Goal: Transaction & Acquisition: Purchase product/service

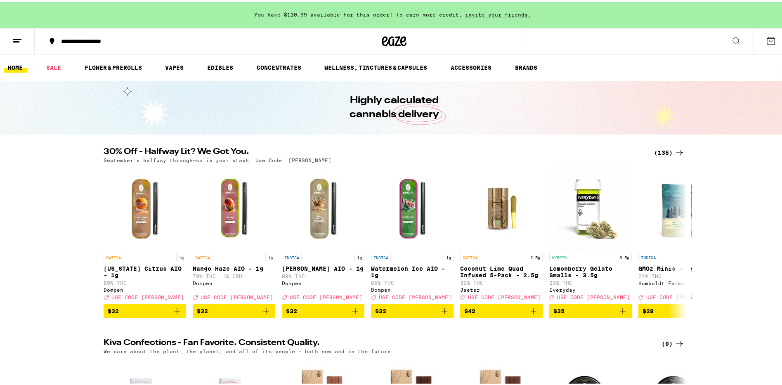
click at [671, 151] on div "(135)" at bounding box center [669, 151] width 31 height 10
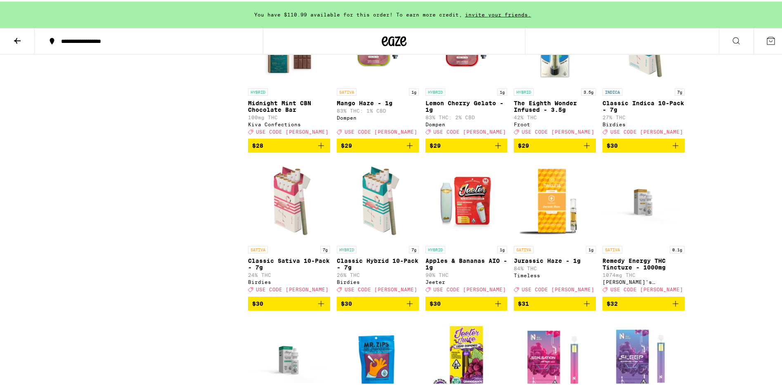
scroll to position [2516, 0]
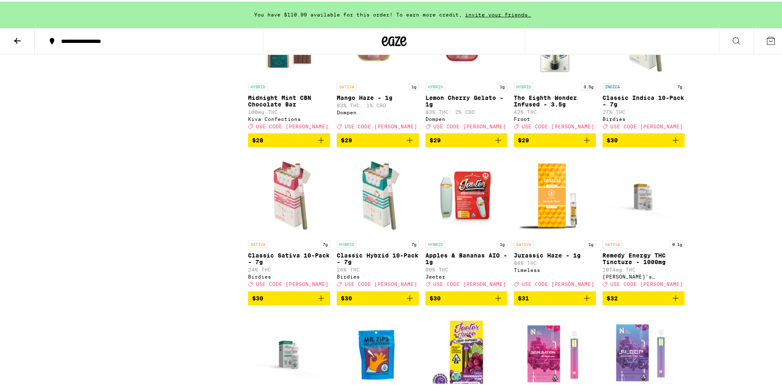
click at [671, 144] on icon "Add to bag" at bounding box center [675, 139] width 10 height 10
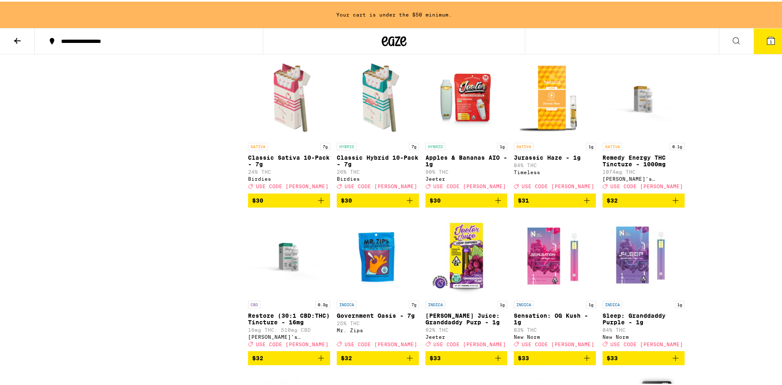
scroll to position [2617, 0]
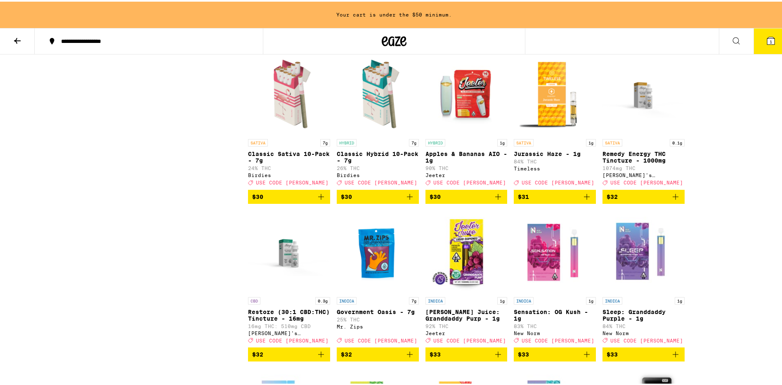
click at [316, 200] on icon "Add to bag" at bounding box center [321, 195] width 10 height 10
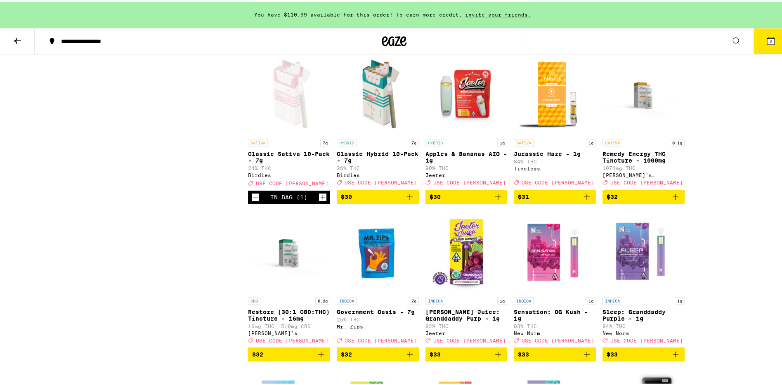
click at [407, 200] on icon "Add to bag" at bounding box center [410, 195] width 10 height 10
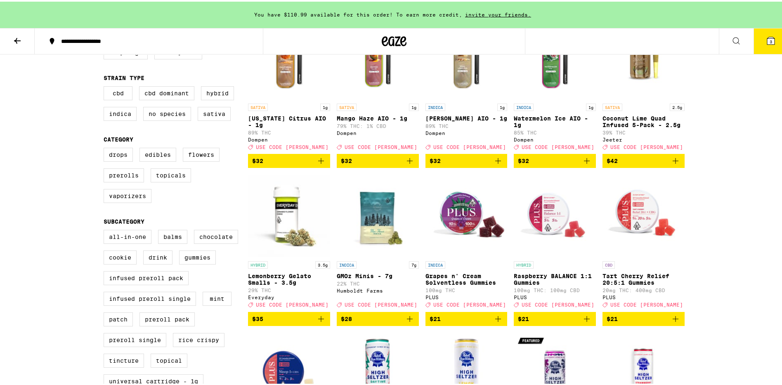
scroll to position [66, 0]
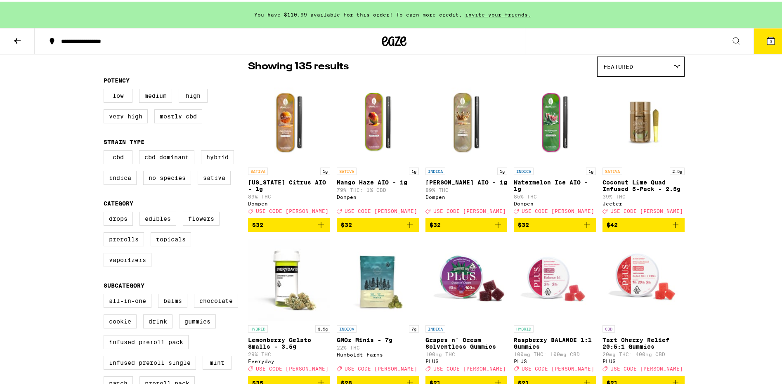
click at [318, 226] on icon "Add to bag" at bounding box center [321, 223] width 6 height 6
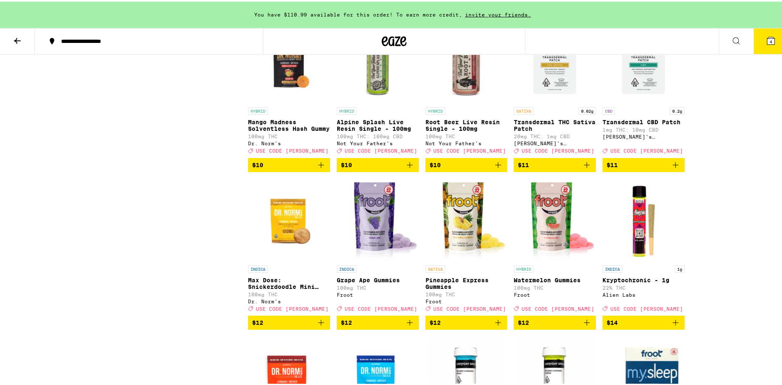
scroll to position [0, 0]
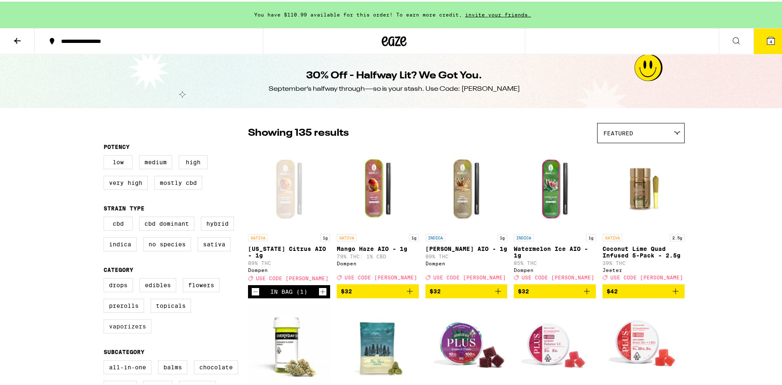
click at [128, 332] on label "Vaporizers" at bounding box center [128, 325] width 48 height 14
click at [106, 278] on input "Vaporizers" at bounding box center [105, 278] width 0 height 0
checkbox input "true"
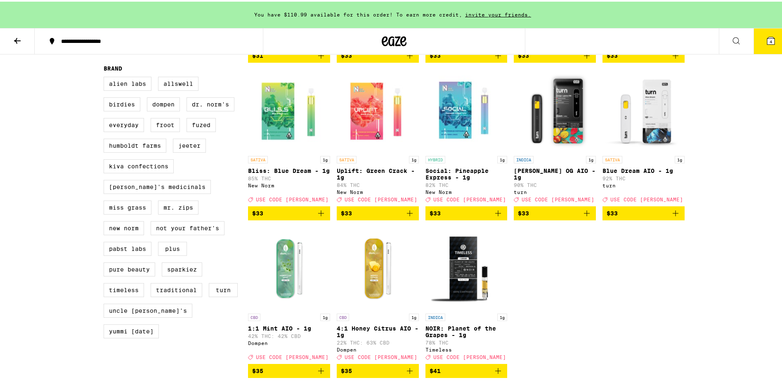
scroll to position [546, 0]
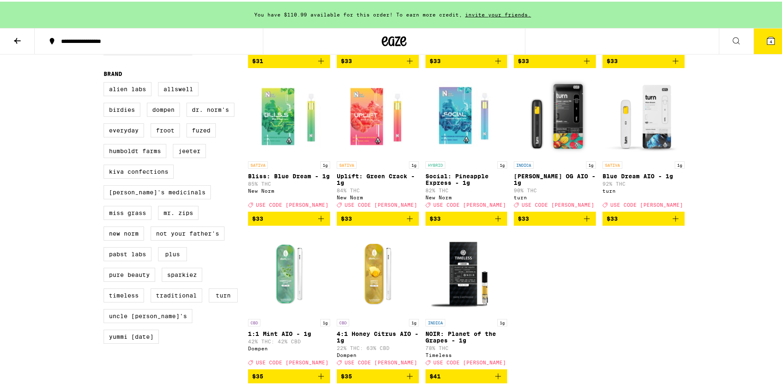
click at [670, 222] on icon "Add to bag" at bounding box center [675, 217] width 10 height 10
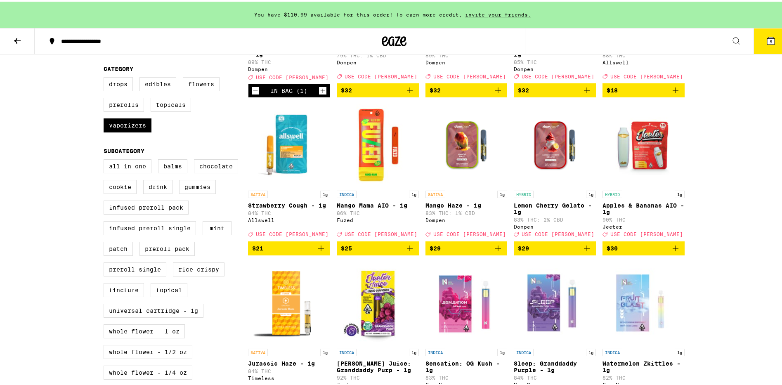
scroll to position [0, 0]
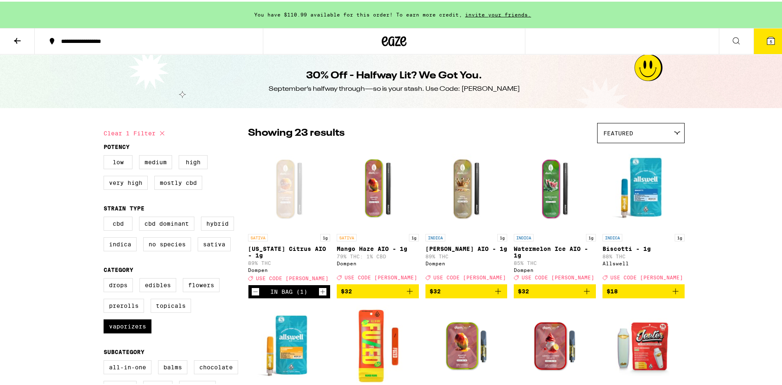
click at [253, 290] on icon "Decrement" at bounding box center [255, 290] width 5 height 0
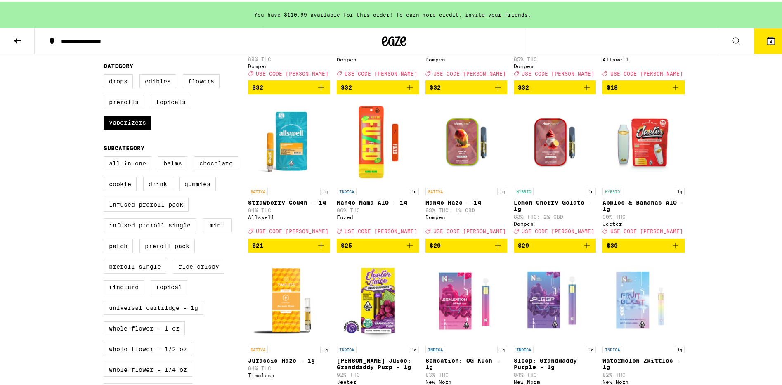
scroll to position [103, 0]
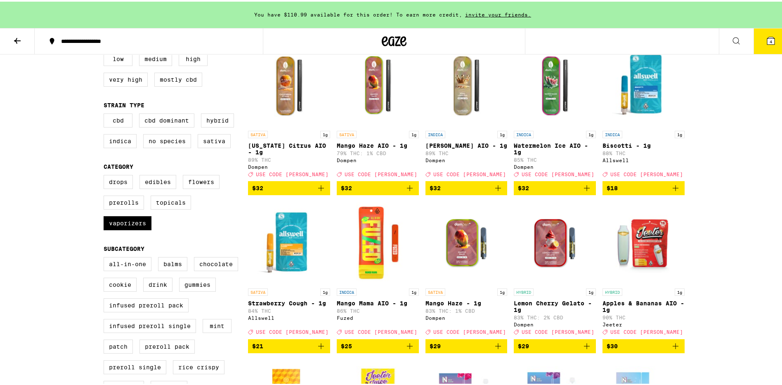
click at [767, 35] on icon at bounding box center [770, 39] width 10 height 10
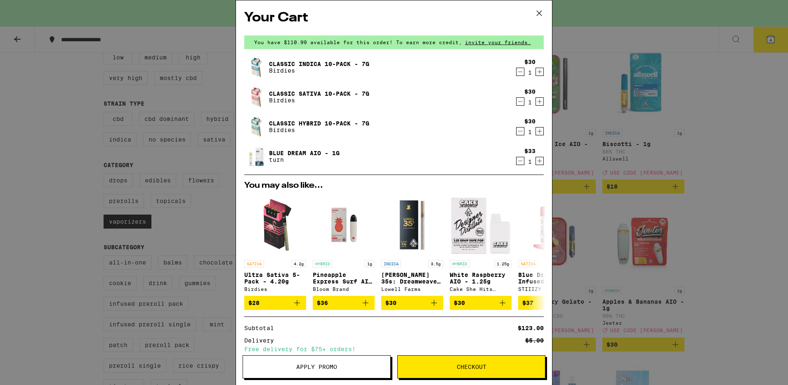
click at [320, 372] on button "Apply Promo" at bounding box center [316, 366] width 148 height 23
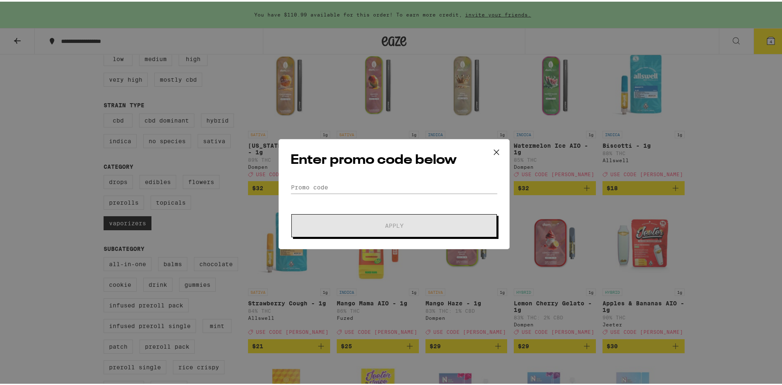
click at [350, 176] on div "Enter promo code below Promo Code Apply" at bounding box center [393, 192] width 231 height 110
click at [335, 186] on input "Promo Code" at bounding box center [393, 185] width 207 height 12
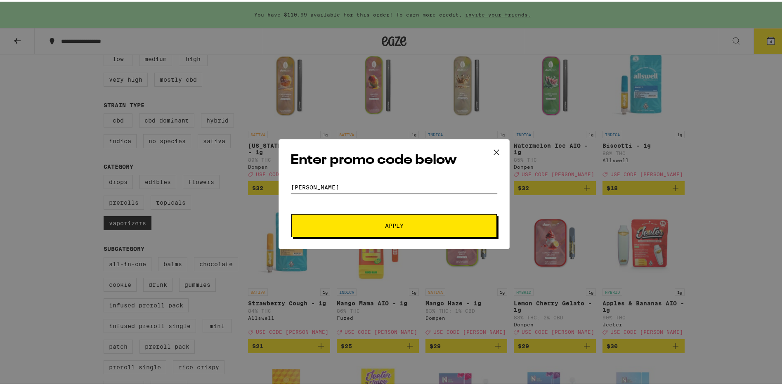
type input "[PERSON_NAME]"
click at [372, 222] on span "Apply" at bounding box center [394, 224] width 148 height 6
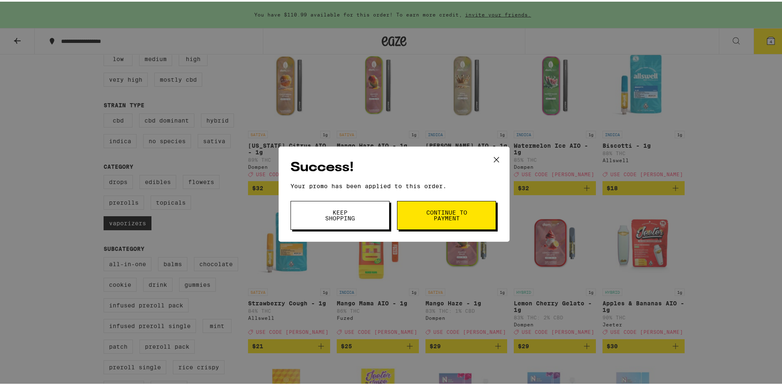
click at [446, 213] on span "Continue to payment" at bounding box center [446, 214] width 42 height 12
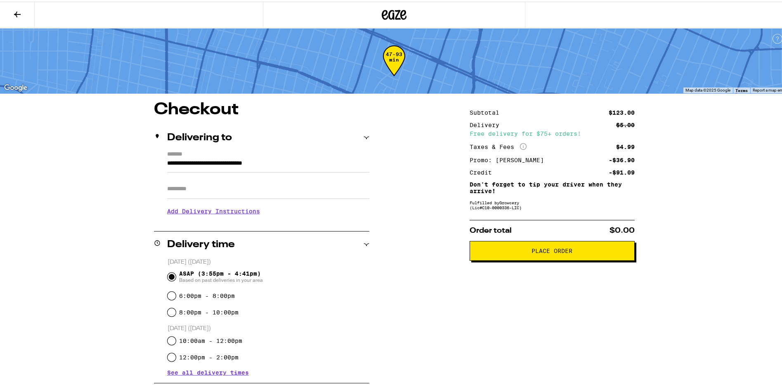
click at [549, 252] on span "Place Order" at bounding box center [551, 249] width 41 height 6
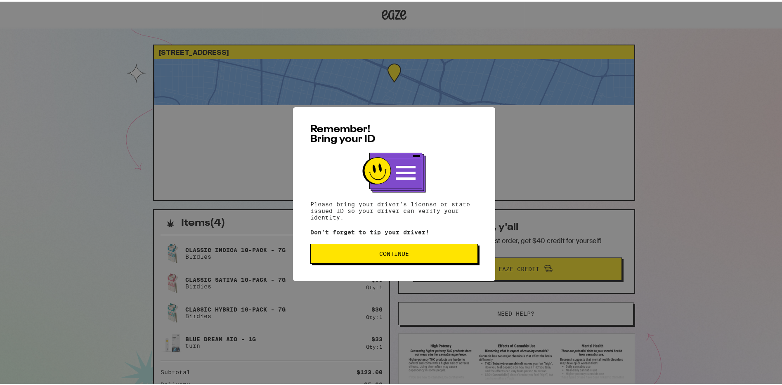
click at [387, 250] on span "Continue" at bounding box center [394, 252] width 30 height 6
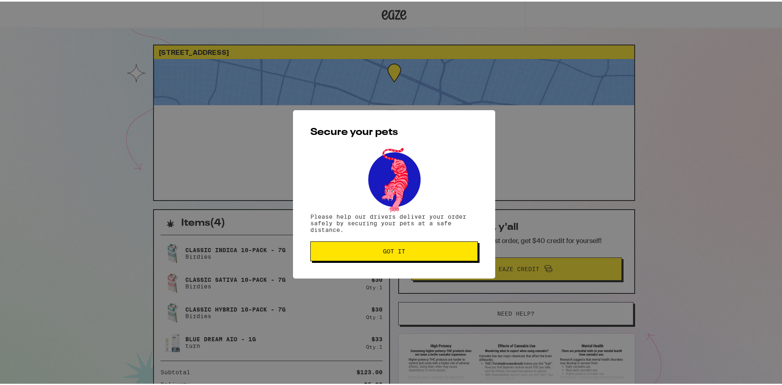
click at [379, 256] on button "Got it" at bounding box center [393, 250] width 167 height 20
